Goal: Information Seeking & Learning: Learn about a topic

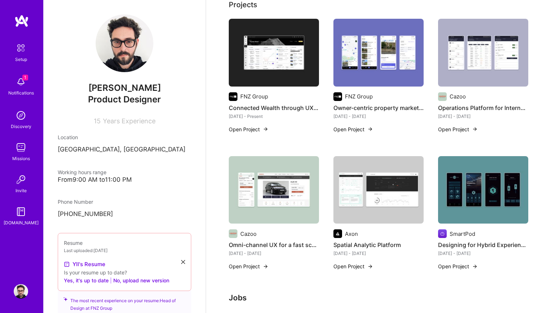
scroll to position [229, 0]
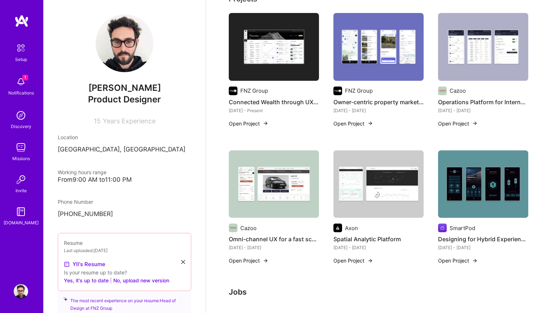
click at [278, 193] on img at bounding box center [274, 184] width 90 height 68
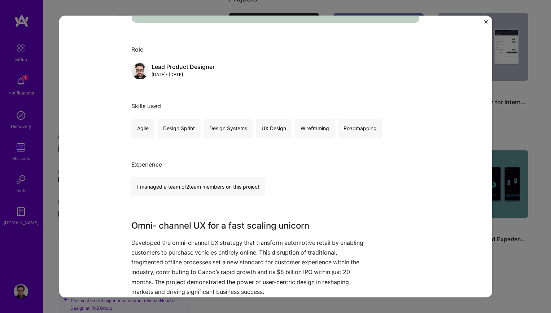
scroll to position [286, 0]
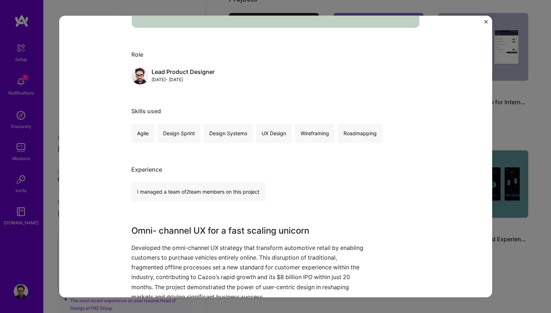
click at [516, 111] on div "Omni-channel UX for a fast scaling unicorn Cazoo Automotive, B2C Role Lead Prod…" at bounding box center [275, 156] width 551 height 313
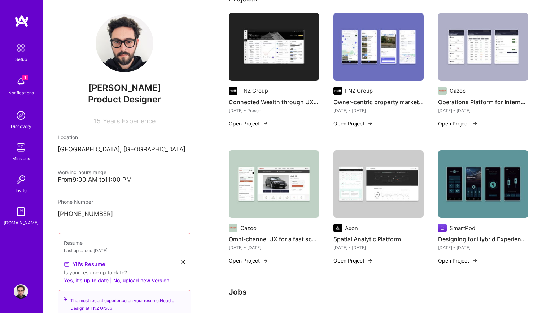
click at [288, 205] on img at bounding box center [274, 184] width 90 height 68
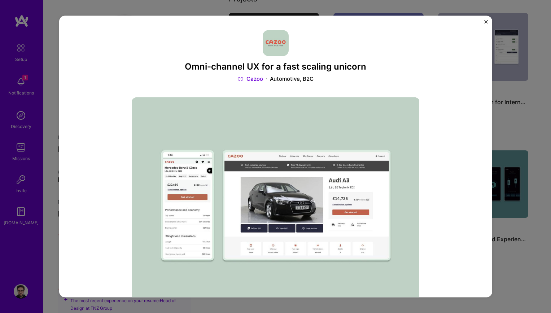
click at [522, 101] on div "Omni-channel UX for a fast scaling unicorn Cazoo Automotive, B2C Role Lead Prod…" at bounding box center [275, 156] width 551 height 313
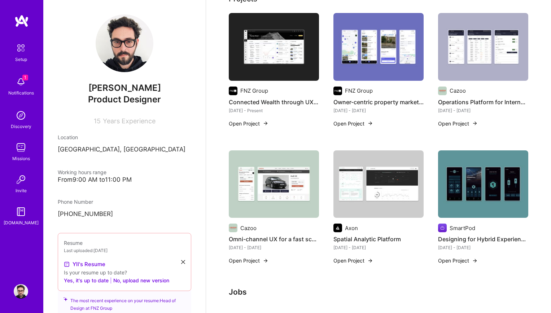
click at [469, 55] on img at bounding box center [483, 47] width 90 height 68
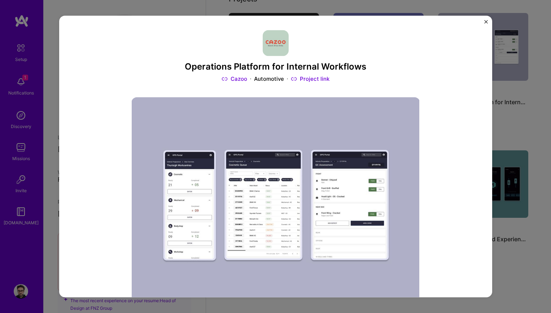
click at [525, 108] on div "Operations Platform for Internal Workflows Cazoo Automotive Project link Role L…" at bounding box center [275, 156] width 551 height 313
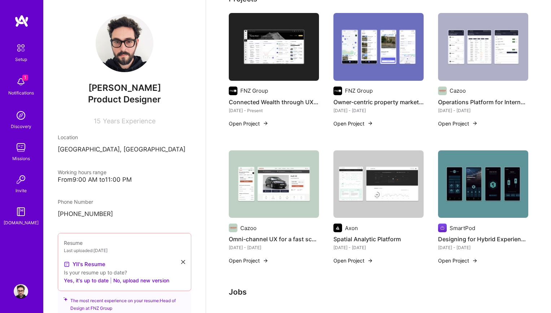
click at [302, 194] on img at bounding box center [274, 184] width 90 height 68
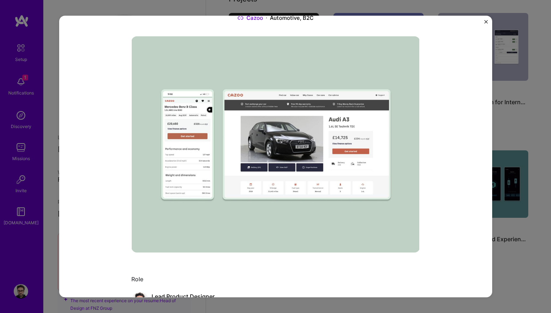
scroll to position [58, 0]
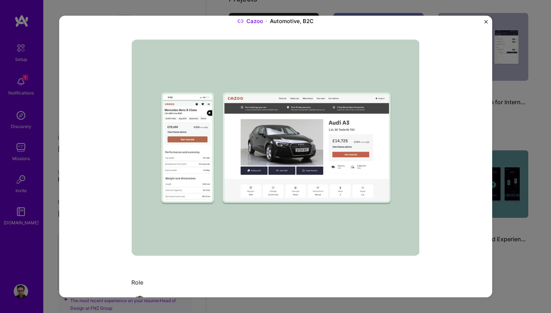
click at [486, 20] on img "Close" at bounding box center [486, 22] width 4 height 4
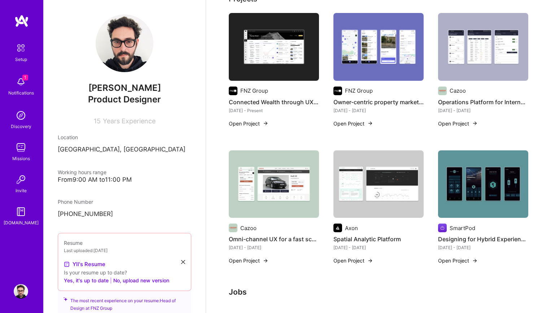
click at [286, 195] on img at bounding box center [274, 184] width 90 height 68
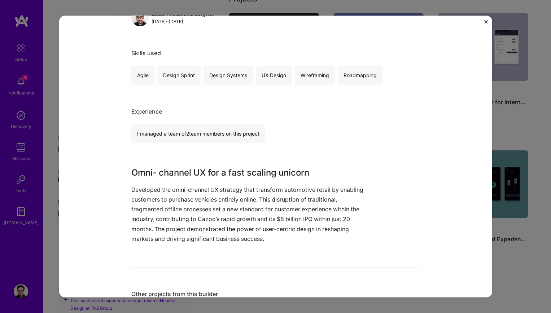
scroll to position [386, 0]
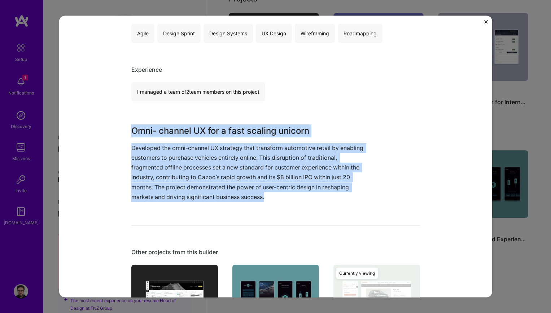
drag, startPoint x: 133, startPoint y: 131, endPoint x: 266, endPoint y: 197, distance: 149.1
click at [266, 197] on div "Omni- channel UX for a fast scaling unicorn Developed the omni-channel UX strat…" at bounding box center [248, 163] width 235 height 78
copy div "Omni- channel UX for a fast scaling unicorn Developed the omni-channel UX strat…"
click at [176, 147] on p "Developed the omni-channel UX strategy that transform automotive retail by enab…" at bounding box center [248, 172] width 235 height 59
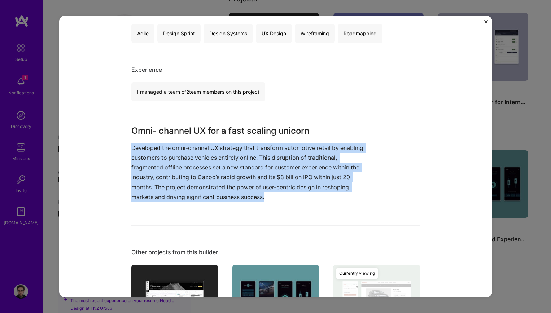
drag, startPoint x: 132, startPoint y: 148, endPoint x: 279, endPoint y: 198, distance: 155.2
click at [279, 198] on p "Developed the omni-channel UX strategy that transform automotive retail by enab…" at bounding box center [248, 172] width 235 height 59
copy p "Developed the omni-channel UX strategy that transform automotive retail by enab…"
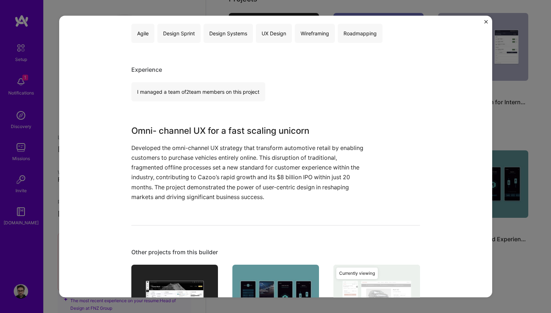
click at [539, 16] on div "Omni-channel UX for a fast scaling unicorn Cazoo Automotive, B2C Role Lead Prod…" at bounding box center [275, 156] width 551 height 313
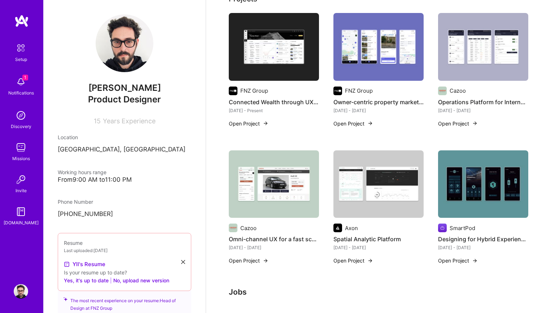
click at [490, 74] on img at bounding box center [483, 47] width 90 height 68
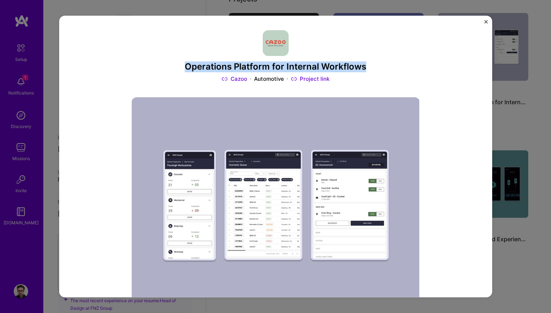
drag, startPoint x: 186, startPoint y: 66, endPoint x: 393, endPoint y: 69, distance: 206.8
click at [393, 69] on h3 "Operations Platform for Internal Workflows" at bounding box center [275, 67] width 289 height 10
copy h3 "Operations Platform for Internal Workflows"
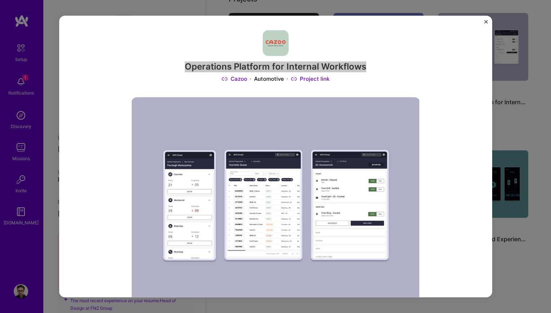
scroll to position [8, 0]
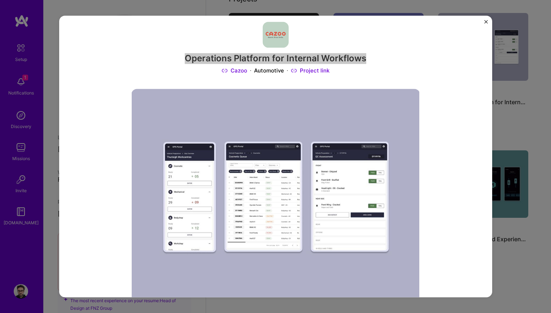
click at [189, 53] on div "Operations Platform for Internal Workflows Cazoo Automotive Project link" at bounding box center [275, 48] width 289 height 53
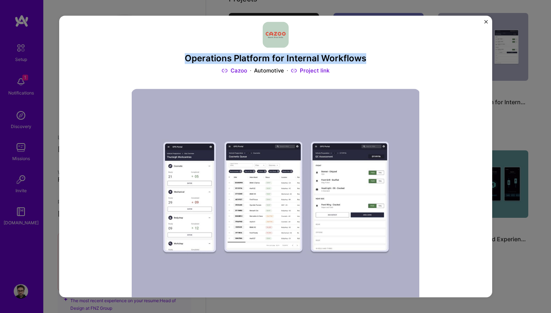
drag, startPoint x: 187, startPoint y: 57, endPoint x: 377, endPoint y: 57, distance: 190.2
click at [377, 57] on h3 "Operations Platform for Internal Workflows" at bounding box center [275, 58] width 289 height 10
copy h3 "Operations Platform for Internal Workflows"
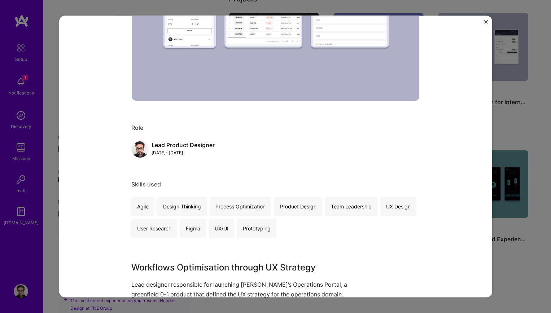
scroll to position [404, 0]
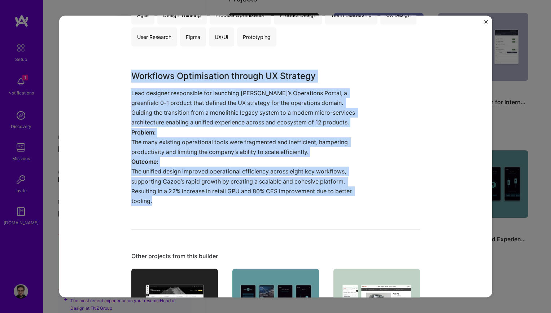
drag, startPoint x: 133, startPoint y: 75, endPoint x: 316, endPoint y: 197, distance: 220.7
click at [316, 197] on div "Workflows Optimisation through UX Strategy Lead designer responsible for launch…" at bounding box center [248, 138] width 235 height 136
copy div "Workflows Optimisation through UX Strategy Lead designer responsible for launch…"
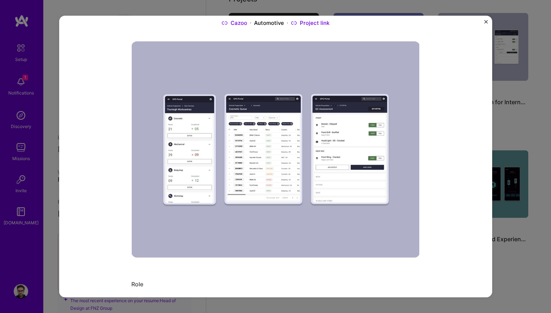
scroll to position [0, 0]
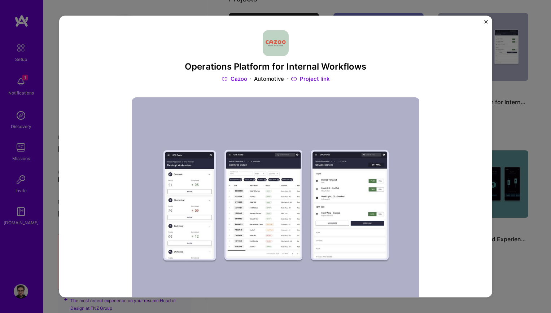
click at [315, 80] on link "Project link" at bounding box center [310, 79] width 39 height 8
click at [487, 22] on div "Operations Platform for Internal Workflows Cazoo Automotive Project link Role L…" at bounding box center [275, 157] width 433 height 282
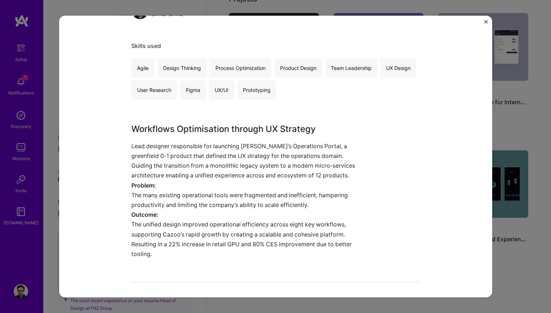
scroll to position [422, 0]
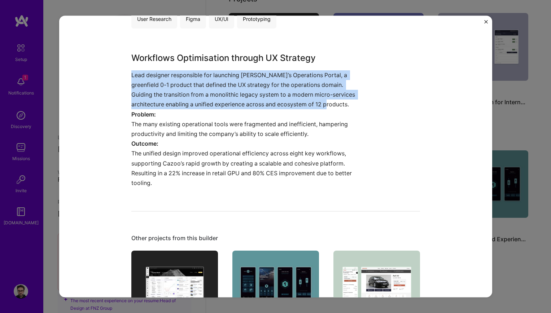
drag, startPoint x: 132, startPoint y: 75, endPoint x: 320, endPoint y: 105, distance: 190.4
click at [320, 105] on p "Lead designer responsible for launching [PERSON_NAME]’s Operations Portal, a gr…" at bounding box center [248, 89] width 235 height 39
copy p "Lead designer responsible for launching [PERSON_NAME]’s Operations Portal, a gr…"
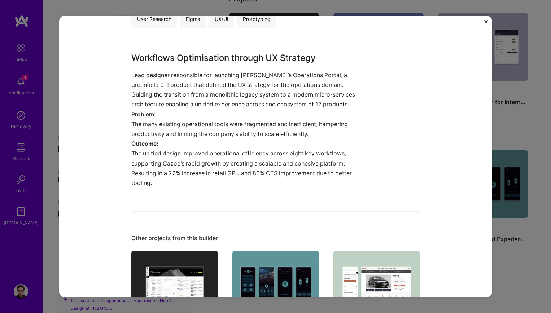
click at [535, 40] on div "Operations Platform for Internal Workflows Cazoo Automotive Project link Role L…" at bounding box center [275, 156] width 551 height 313
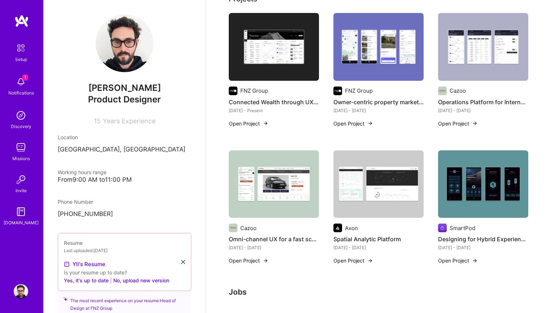
click at [472, 59] on img at bounding box center [483, 47] width 90 height 68
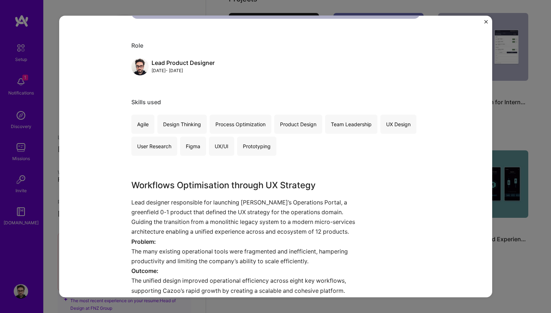
scroll to position [299, 0]
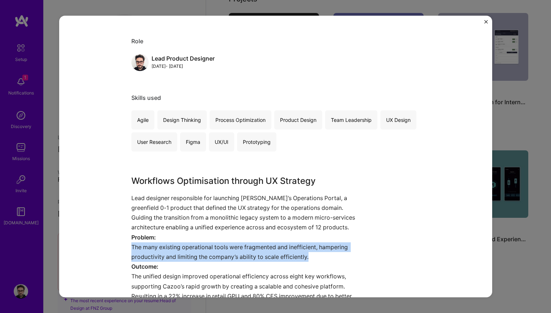
drag, startPoint x: 131, startPoint y: 243, endPoint x: 324, endPoint y: 257, distance: 193.2
click at [324, 257] on p "The many existing operational tools were fragmented and inefficient, hampering …" at bounding box center [248, 251] width 235 height 19
copy p "The many existing operational tools were fragmented and inefficient, hampering …"
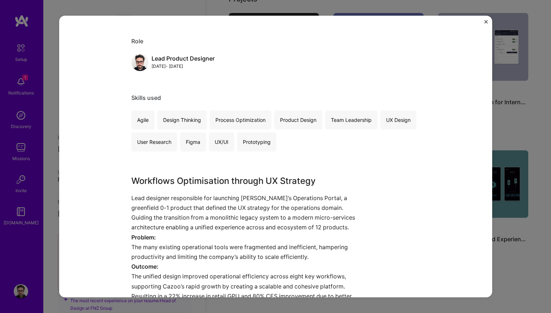
click at [531, 119] on div "Operations Platform for Internal Workflows Cazoo Automotive Project link Role L…" at bounding box center [275, 156] width 551 height 313
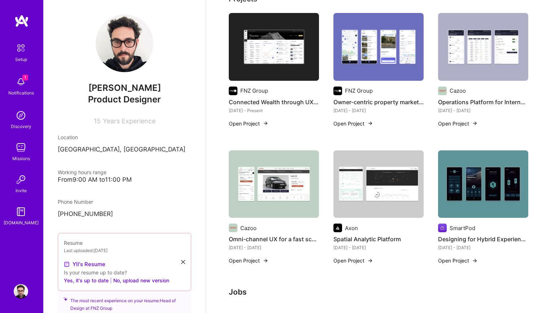
click at [491, 59] on img at bounding box center [483, 47] width 90 height 68
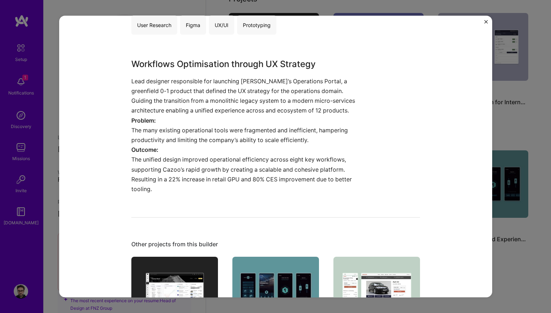
scroll to position [393, 0]
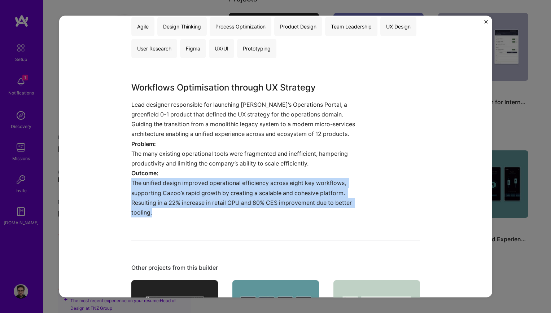
drag, startPoint x: 131, startPoint y: 182, endPoint x: 171, endPoint y: 216, distance: 51.7
click at [171, 216] on p "The unified design improved operational efficiency across eight key workflows, …" at bounding box center [248, 198] width 235 height 39
copy p "The unified design improved operational efficiency across eight key workflows, …"
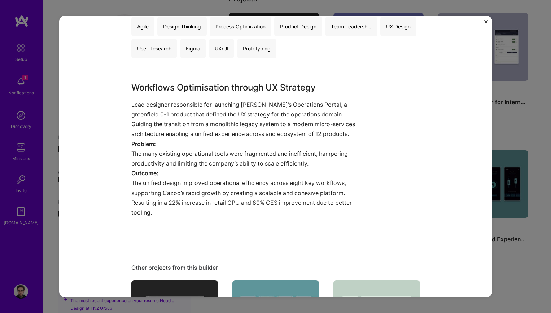
click at [543, 46] on div "Operations Platform for Internal Workflows Cazoo Automotive Project link Role L…" at bounding box center [275, 156] width 551 height 313
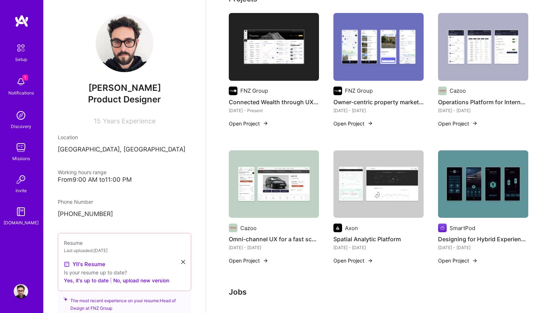
click at [378, 67] on img at bounding box center [378, 47] width 90 height 68
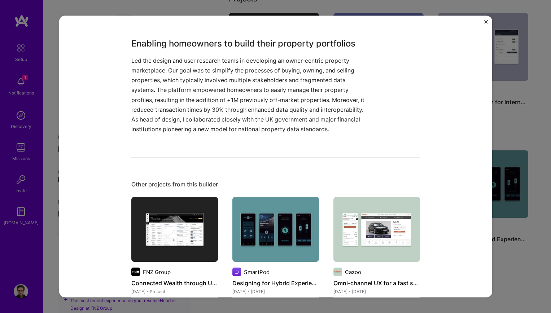
scroll to position [374, 0]
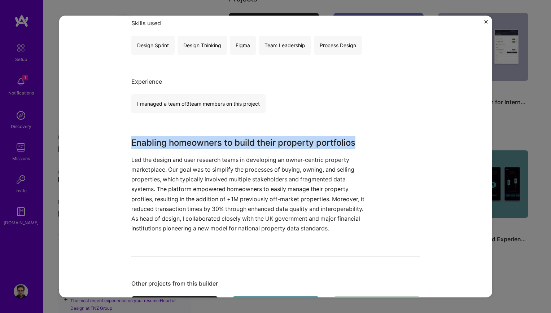
drag, startPoint x: 133, startPoint y: 140, endPoint x: 361, endPoint y: 142, distance: 228.0
click at [361, 142] on h3 "Enabling homeowners to build their property portfolios" at bounding box center [248, 142] width 235 height 13
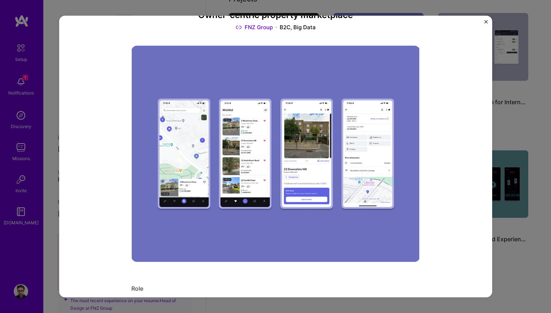
scroll to position [0, 0]
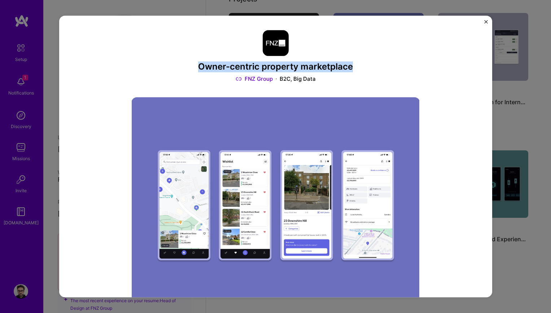
drag, startPoint x: 200, startPoint y: 65, endPoint x: 358, endPoint y: 69, distance: 157.4
click at [358, 69] on h3 "Owner-centric property marketplace" at bounding box center [275, 67] width 289 height 10
copy h3 "Owner-centric property marketplace"
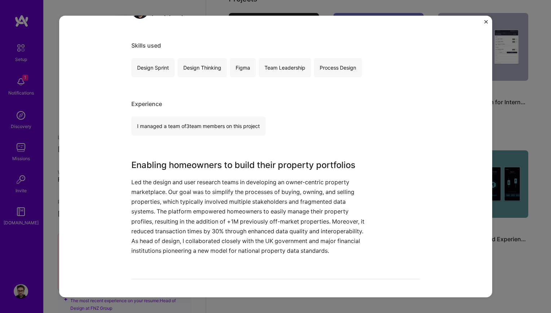
scroll to position [360, 0]
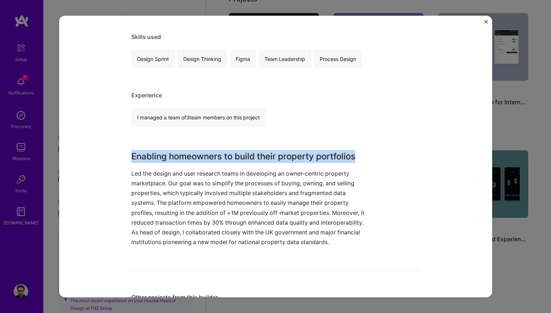
drag, startPoint x: 132, startPoint y: 157, endPoint x: 360, endPoint y: 153, distance: 227.7
click at [360, 153] on h3 "Enabling homeowners to build their property portfolios" at bounding box center [248, 156] width 235 height 13
copy h3 "Enabling homeowners to build their property portfolios"
click at [140, 161] on h3 "Enabling homeowners to build their property portfolios" at bounding box center [248, 156] width 235 height 13
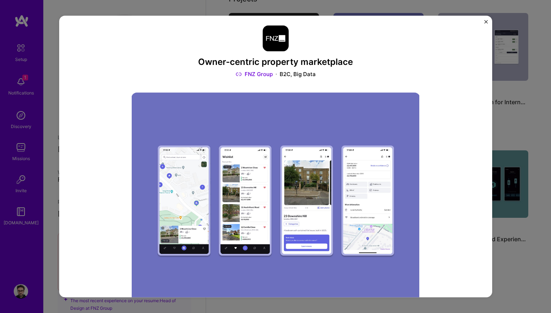
scroll to position [0, 0]
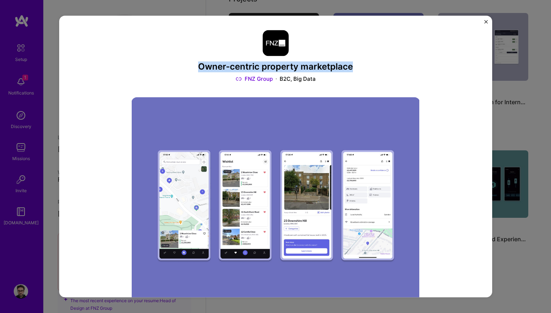
drag, startPoint x: 201, startPoint y: 67, endPoint x: 390, endPoint y: 65, distance: 189.4
click at [390, 65] on h3 "Owner-centric property marketplace" at bounding box center [275, 67] width 289 height 10
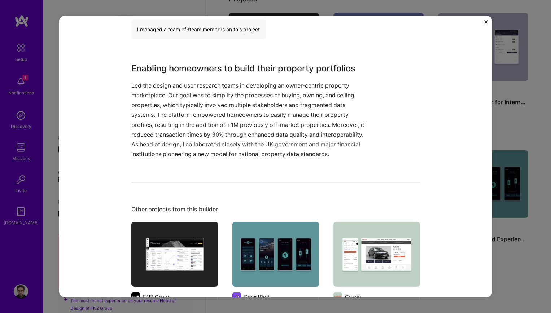
scroll to position [412, 0]
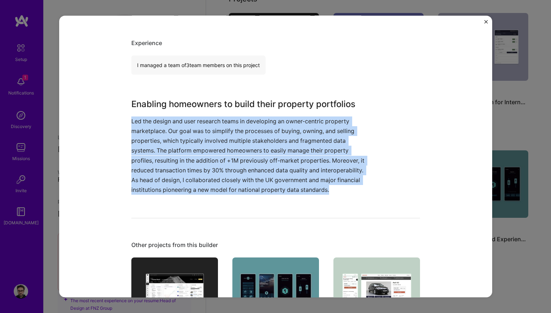
drag, startPoint x: 131, startPoint y: 121, endPoint x: 240, endPoint y: 200, distance: 134.3
click at [240, 195] on p "Led the design and user research teams in developing an owner-centric property …" at bounding box center [248, 156] width 235 height 79
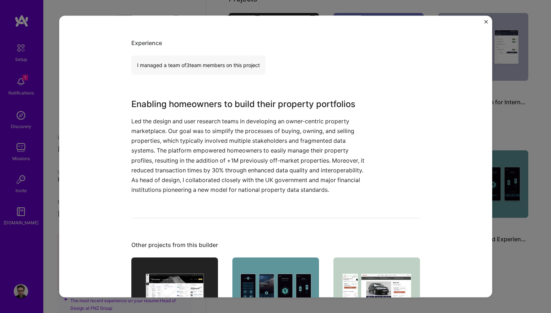
click at [361, 84] on div "Owner-centric property marketplace FNZ Group B2C, Big Data Role Head of Design …" at bounding box center [275, 65] width 289 height 895
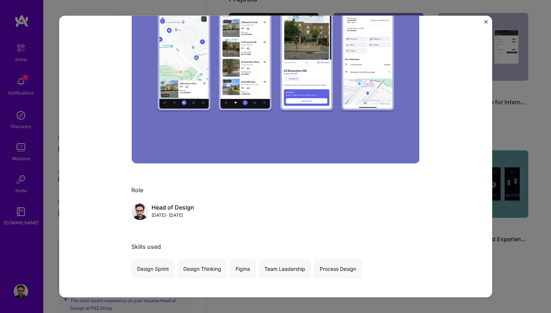
scroll to position [0, 0]
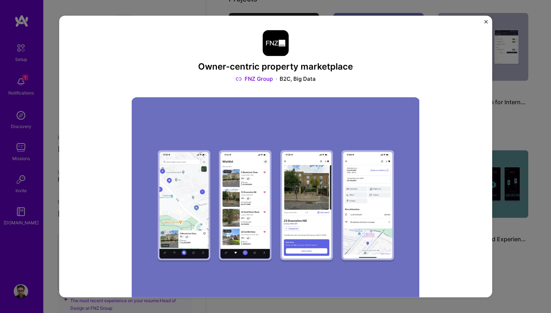
click at [487, 21] on div "Owner-centric property marketplace FNZ Group B2C, Big Data Role Head of Design …" at bounding box center [275, 157] width 433 height 282
click at [486, 21] on img "Close" at bounding box center [486, 22] width 4 height 4
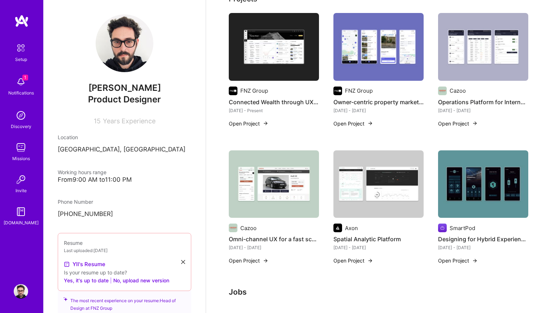
click at [398, 187] on img at bounding box center [378, 184] width 90 height 68
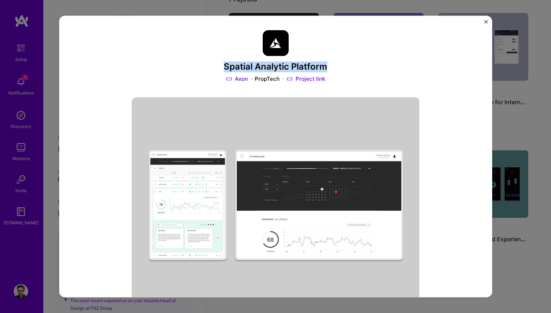
drag, startPoint x: 225, startPoint y: 66, endPoint x: 333, endPoint y: 71, distance: 108.0
click at [333, 71] on h3 "Spatial Analytic Platform" at bounding box center [275, 67] width 289 height 10
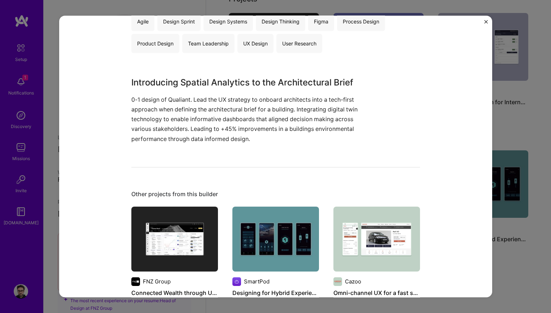
scroll to position [399, 0]
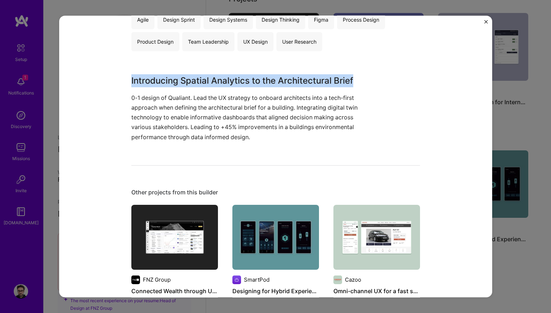
drag, startPoint x: 131, startPoint y: 79, endPoint x: 356, endPoint y: 83, distance: 225.2
click at [356, 83] on h3 "Introducing Spatial Analytics to the Architectural Brief" at bounding box center [248, 80] width 235 height 13
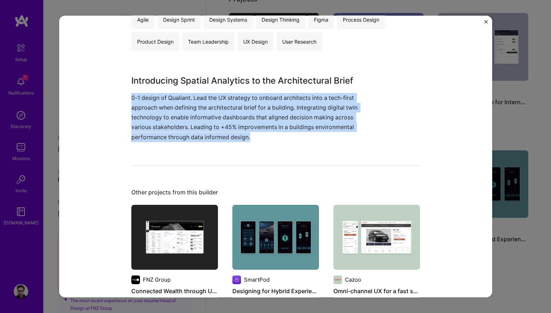
drag, startPoint x: 131, startPoint y: 96, endPoint x: 253, endPoint y: 145, distance: 131.7
click at [253, 145] on div "Spatial Analytic Platform Axon PropTech Project link Role Lead Product Designer…" at bounding box center [275, 45] width 289 height 829
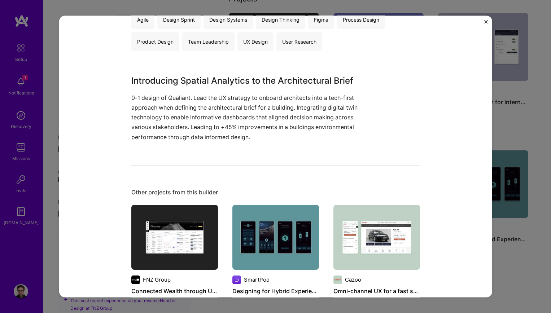
click at [529, 69] on div "Spatial Analytic Platform Axon PropTech Project link Role Lead Product Designer…" at bounding box center [275, 156] width 551 height 313
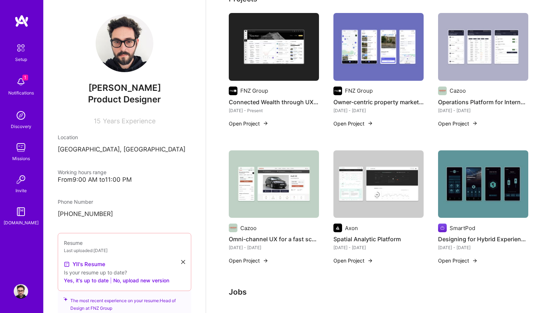
click at [472, 200] on img at bounding box center [483, 184] width 90 height 68
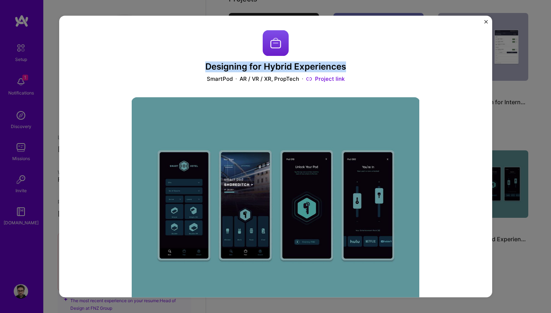
drag, startPoint x: 208, startPoint y: 66, endPoint x: 350, endPoint y: 65, distance: 141.8
click at [350, 65] on h3 "Designing for Hybrid Experiences" at bounding box center [275, 67] width 289 height 10
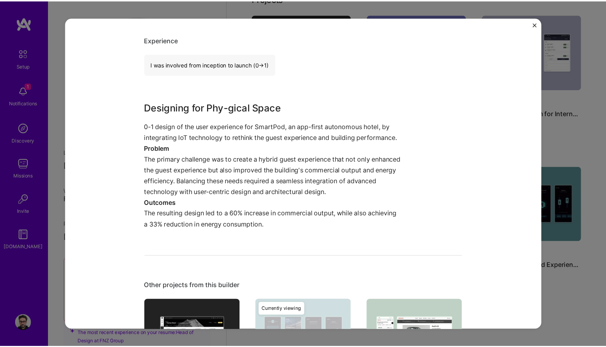
scroll to position [417, 0]
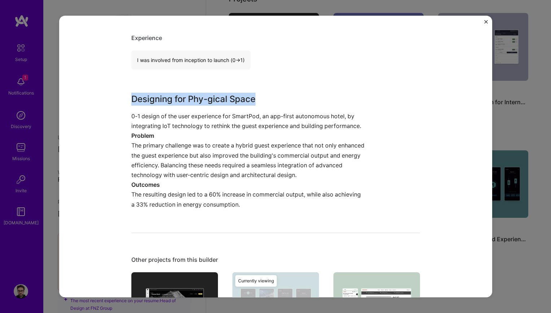
drag, startPoint x: 132, startPoint y: 98, endPoint x: 267, endPoint y: 96, distance: 134.6
click at [267, 96] on h3 "Designing for Phy-gical Space" at bounding box center [248, 99] width 235 height 13
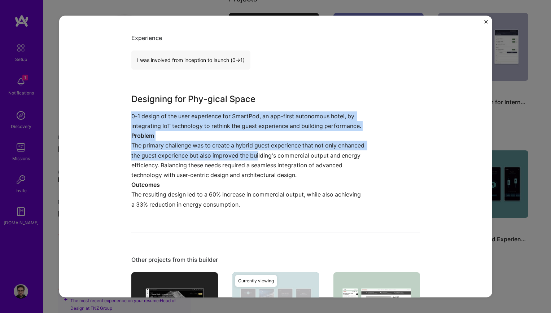
drag, startPoint x: 132, startPoint y: 116, endPoint x: 288, endPoint y: 152, distance: 160.1
click at [288, 152] on div "Designing for Phy-gical Space 0-1 design of the user experience for SmartPod, a…" at bounding box center [248, 151] width 235 height 117
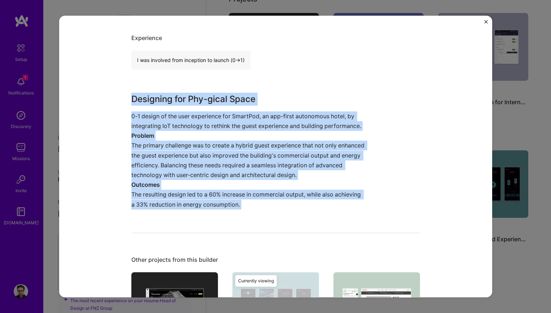
drag, startPoint x: 132, startPoint y: 100, endPoint x: 268, endPoint y: 249, distance: 201.8
click at [268, 249] on div "Designing for Hybrid Experiences SmartPod AR / VR / XR, PropTech Project link R…" at bounding box center [275, 69] width 289 height 915
click at [267, 249] on div "Designing for Hybrid Experiences SmartPod AR / VR / XR, PropTech Project link R…" at bounding box center [275, 69] width 289 height 915
drag, startPoint x: 250, startPoint y: 204, endPoint x: 123, endPoint y: 98, distance: 165.0
click at [123, 98] on div "Designing for Hybrid Experiences SmartPod AR / VR / XR, PropTech Project link R…" at bounding box center [275, 157] width 433 height 282
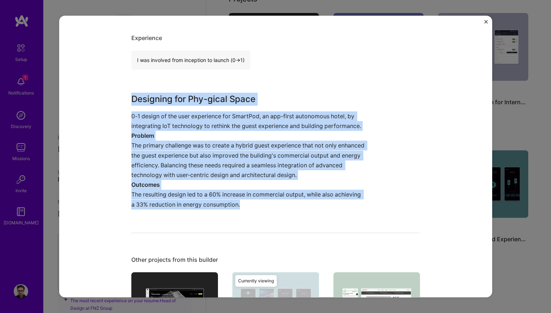
click at [162, 152] on p "The primary challenge was to create a hybrid guest experience that not only enh…" at bounding box center [248, 160] width 235 height 39
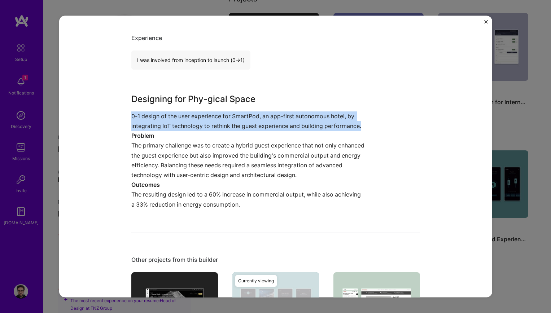
drag, startPoint x: 132, startPoint y: 115, endPoint x: 368, endPoint y: 127, distance: 235.9
click at [368, 127] on div "Designing for Phy-gical Space 0-1 design of the user experience for SmartPod, a…" at bounding box center [275, 151] width 289 height 117
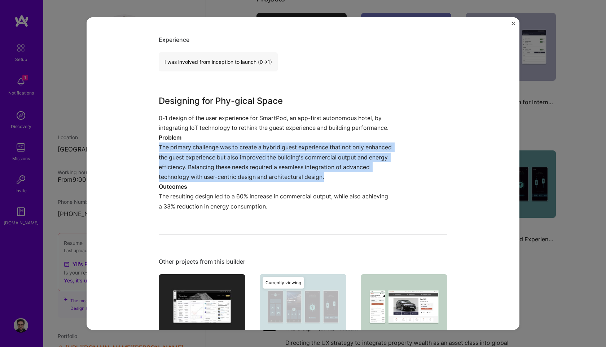
drag, startPoint x: 159, startPoint y: 146, endPoint x: 364, endPoint y: 177, distance: 207.2
click at [364, 177] on p "The primary challenge was to create a hybrid guest experience that not only enh…" at bounding box center [276, 162] width 235 height 39
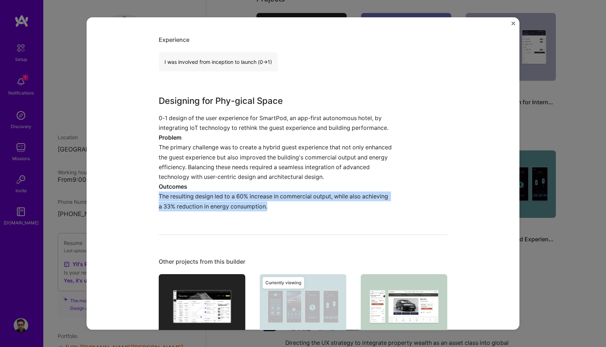
drag, startPoint x: 160, startPoint y: 196, endPoint x: 276, endPoint y: 211, distance: 117.2
click at [276, 211] on div "Designing for Hybrid Experiences SmartPod AR / VR / XR, PropTech Project link R…" at bounding box center [303, 71] width 289 height 915
